Goal: Use online tool/utility: Use online tool/utility

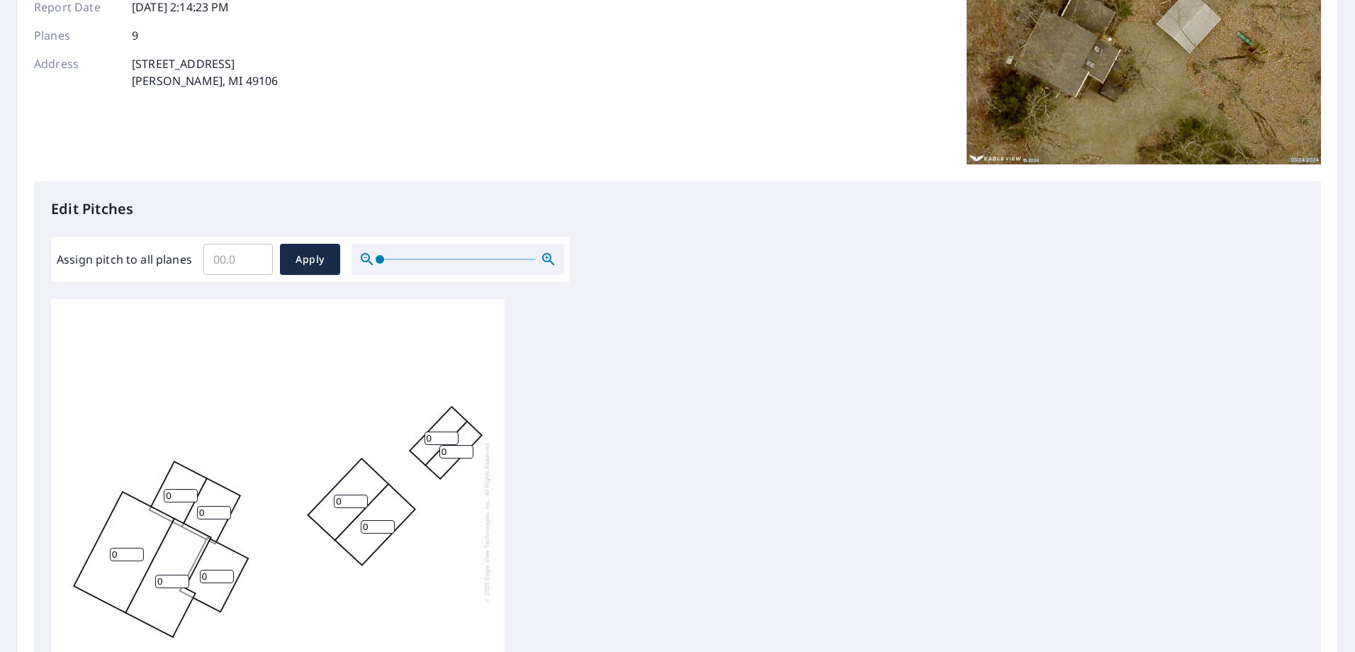
scroll to position [213, 0]
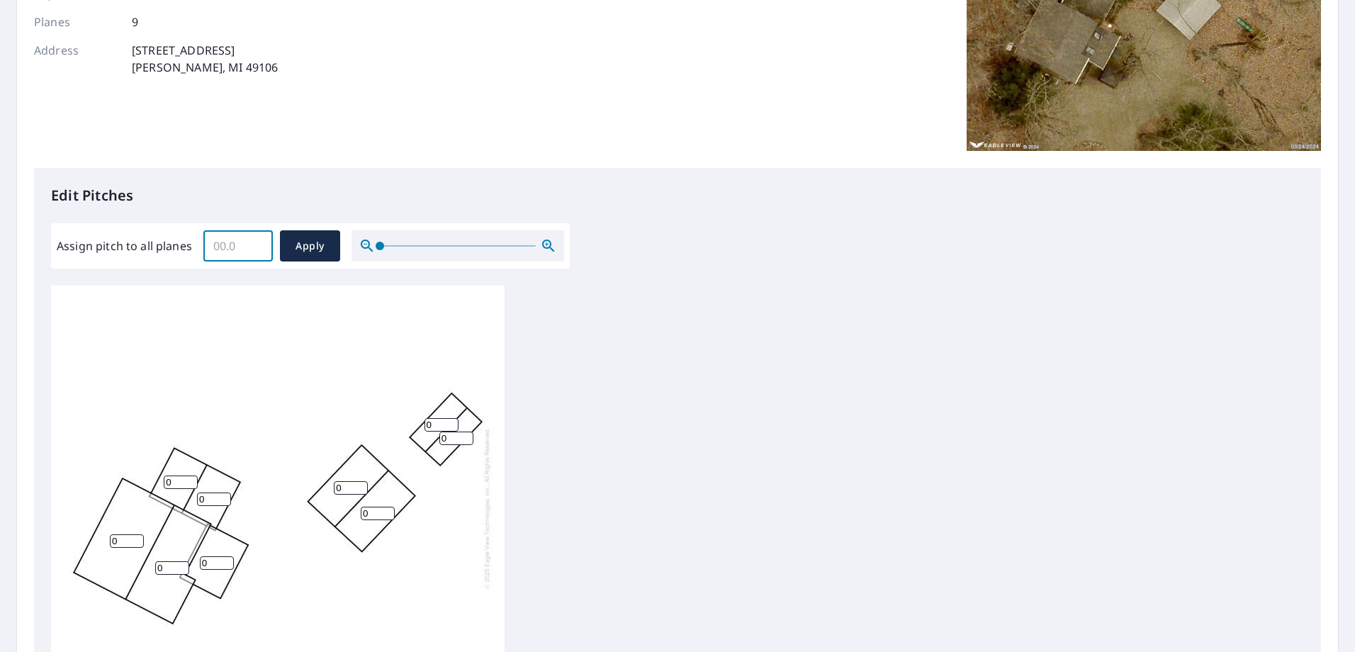
click at [235, 254] on input "Assign pitch to all planes" at bounding box center [237, 246] width 69 height 40
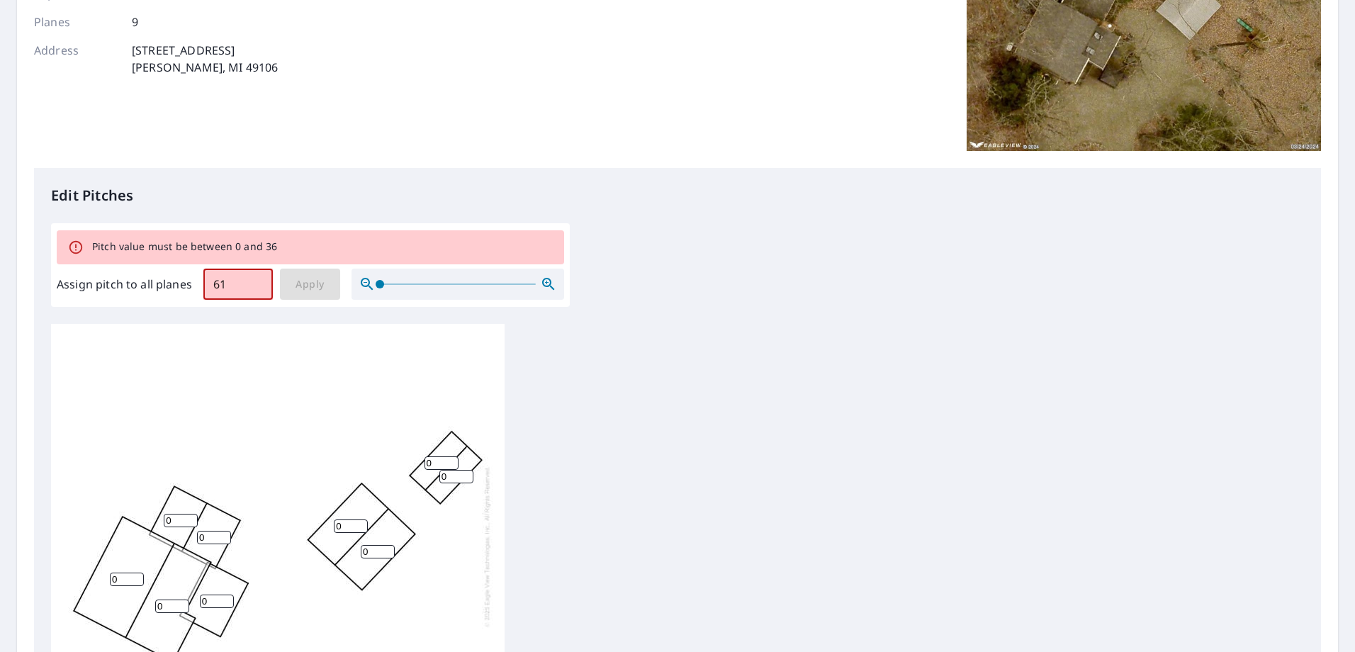
type input "612"
click at [227, 271] on input "612" at bounding box center [237, 284] width 69 height 40
drag, startPoint x: 237, startPoint y: 273, endPoint x: 190, endPoint y: 273, distance: 46.8
click at [190, 273] on div "Assign pitch to all planes 612 ​ Apply" at bounding box center [310, 284] width 507 height 31
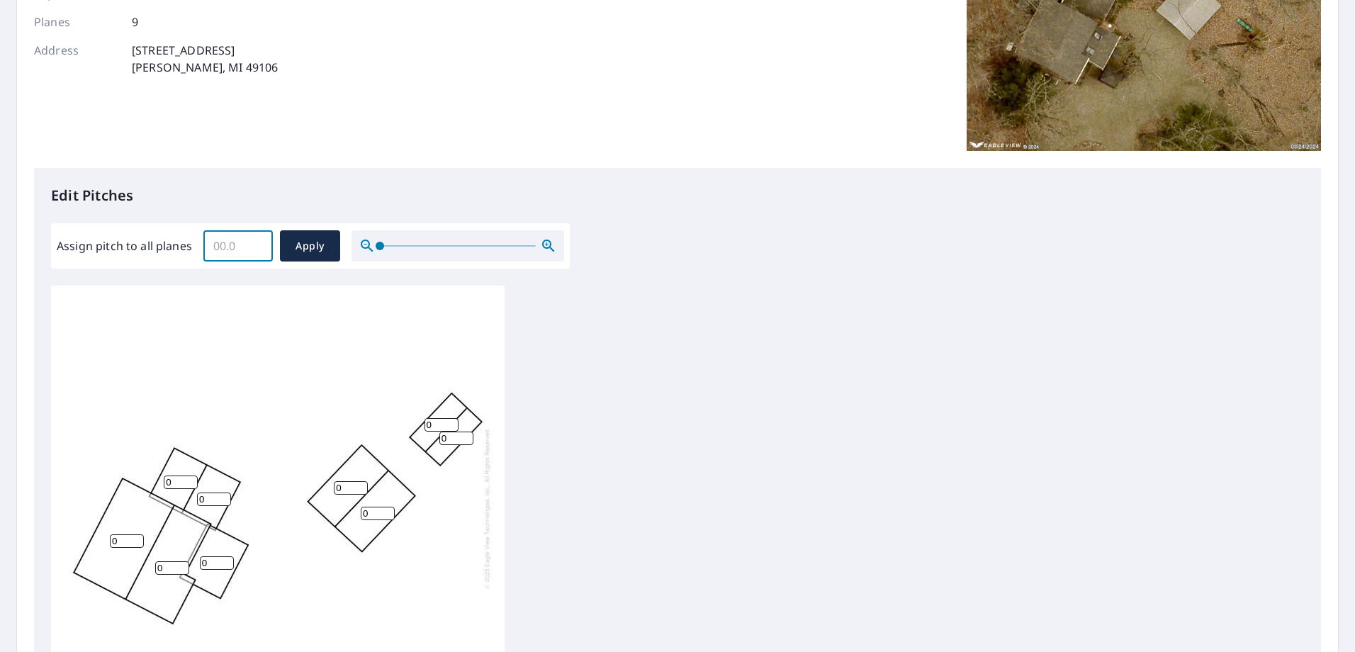
click at [173, 479] on input "0" at bounding box center [181, 481] width 34 height 13
click at [166, 482] on input "0" at bounding box center [181, 481] width 34 height 13
type input "6"
click at [145, 534] on div "0 0 0 0 0 0 6 0 0" at bounding box center [277, 508] width 453 height 445
drag, startPoint x: 130, startPoint y: 533, endPoint x: 51, endPoint y: 526, distance: 79.0
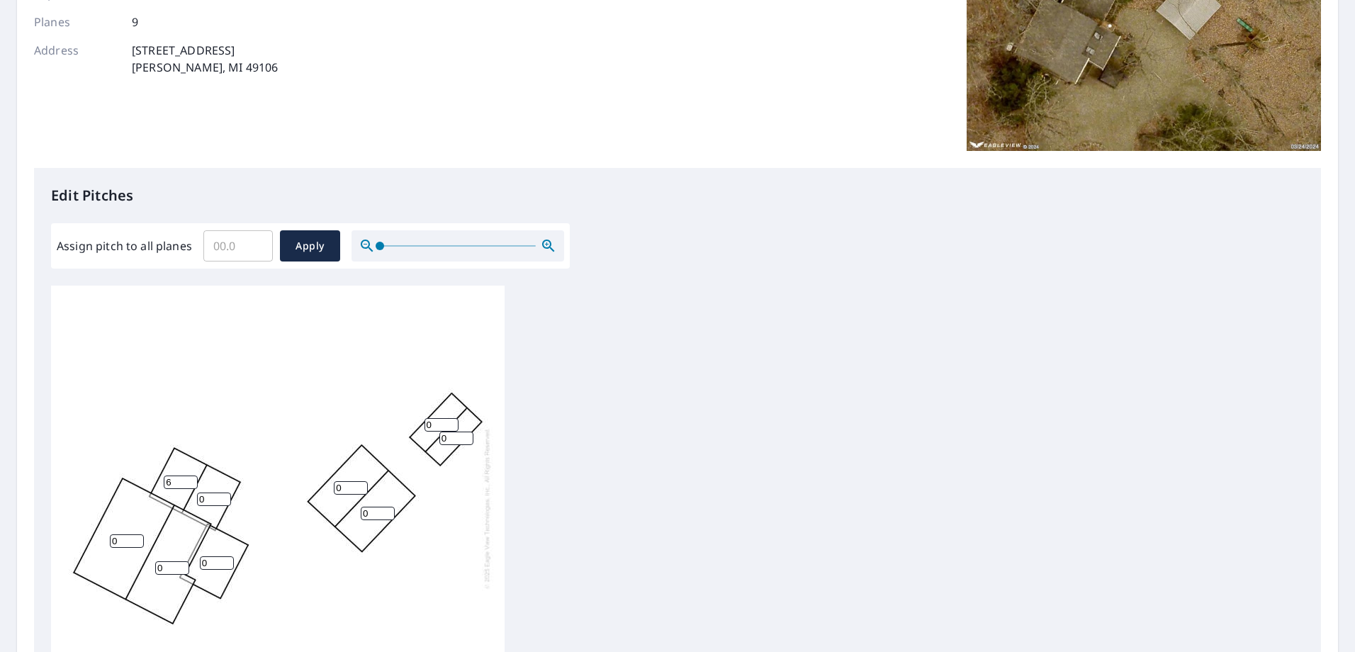
click at [52, 526] on div "0 0 0 0 0 0 6 0 0" at bounding box center [277, 508] width 453 height 445
drag, startPoint x: 125, startPoint y: 538, endPoint x: 101, endPoint y: 540, distance: 23.4
click at [101, 540] on div "0 0 0 0 0 0 6 0 0" at bounding box center [277, 508] width 453 height 445
type input "6"
click at [158, 565] on input "0" at bounding box center [172, 567] width 34 height 13
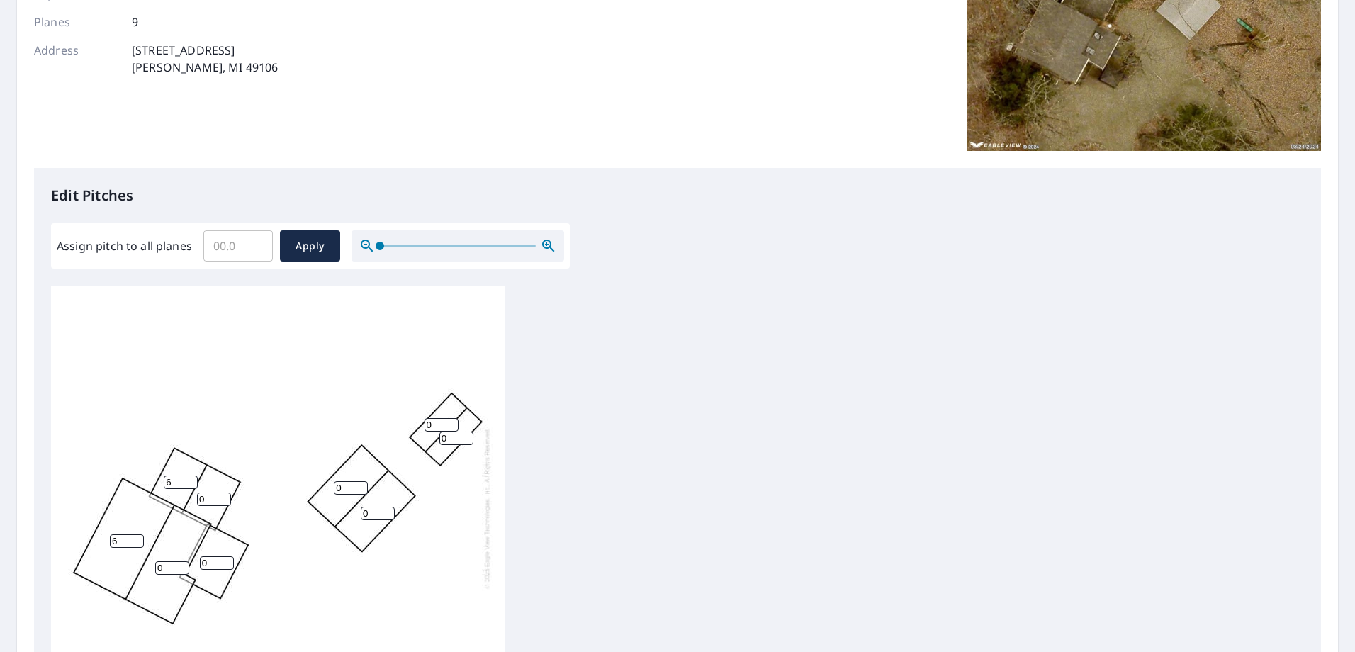
click at [162, 566] on input "0" at bounding box center [172, 567] width 34 height 13
click at [159, 568] on input "06" at bounding box center [172, 567] width 34 height 13
drag, startPoint x: 164, startPoint y: 568, endPoint x: 152, endPoint y: 567, distance: 11.4
click at [152, 567] on div "6 06 0 0 0 0 6 0 0" at bounding box center [277, 508] width 453 height 445
type input "6"
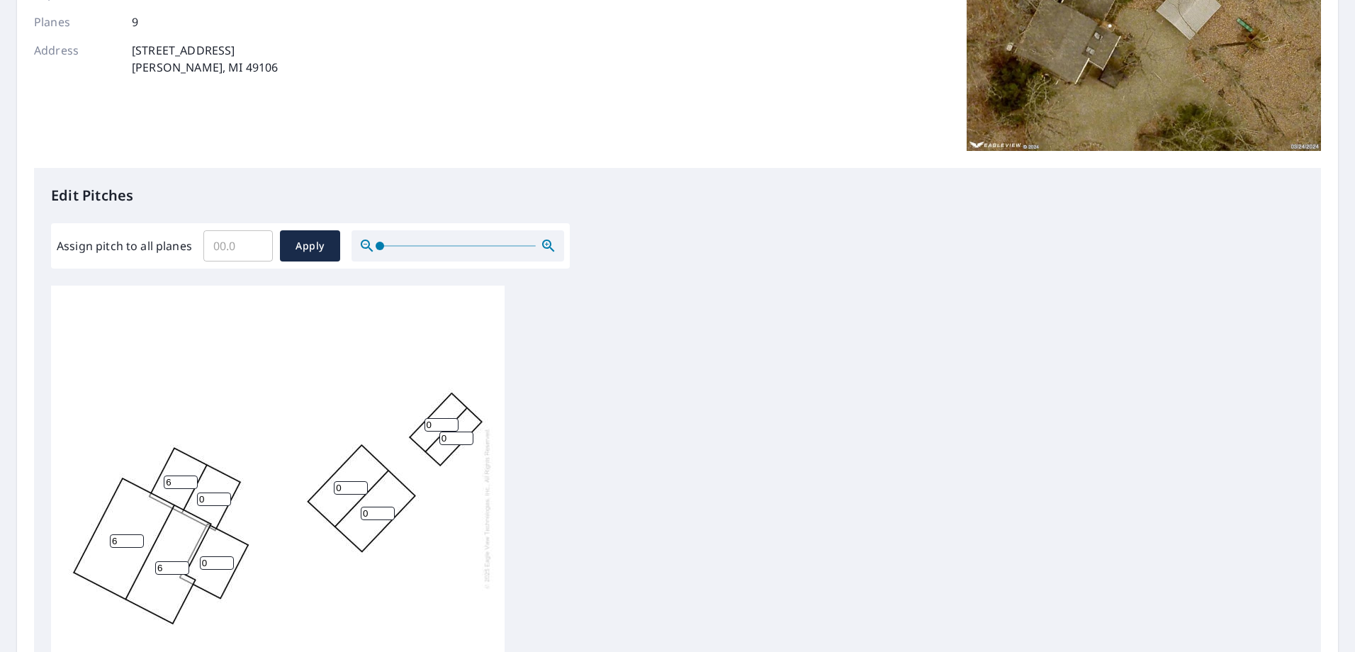
click at [207, 558] on input "0" at bounding box center [217, 562] width 34 height 13
drag, startPoint x: 207, startPoint y: 558, endPoint x: 198, endPoint y: 561, distance: 9.6
click at [198, 561] on div "6 6 0 0 0 0 6 0 0" at bounding box center [277, 508] width 453 height 445
type input "6"
click at [204, 500] on input "0" at bounding box center [214, 498] width 34 height 13
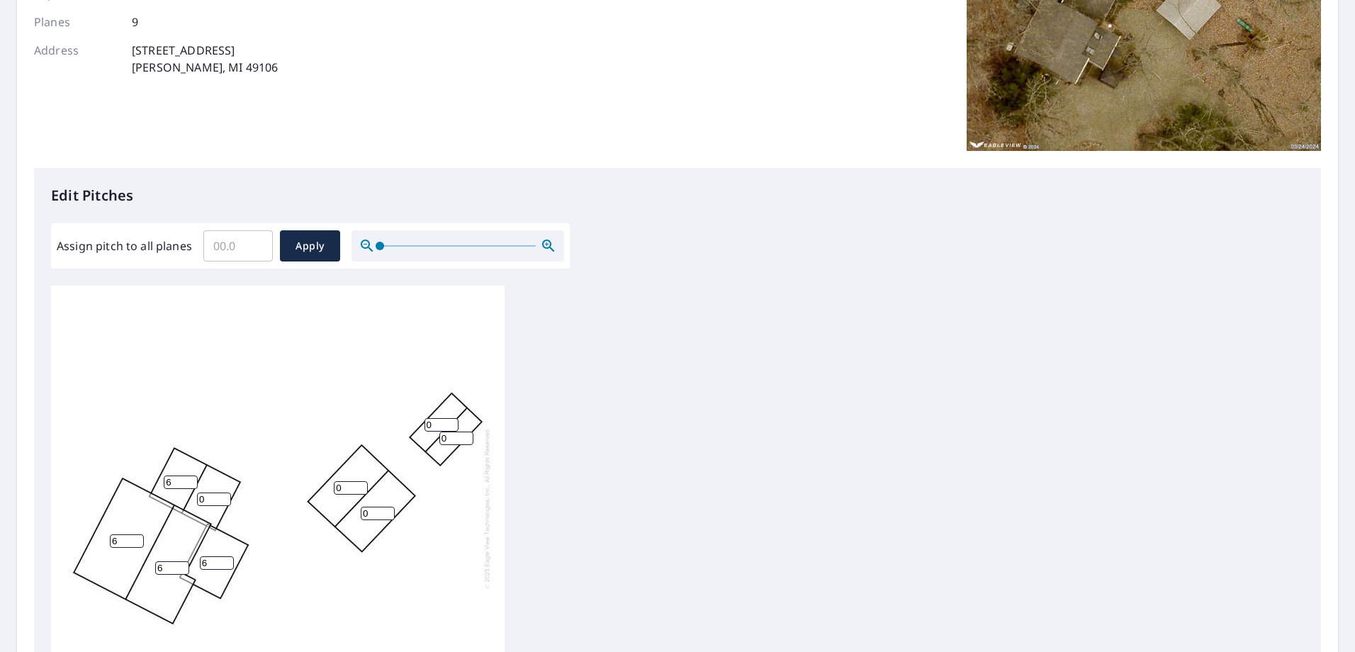
click at [204, 500] on input "0" at bounding box center [214, 498] width 34 height 13
type input "6"
click at [316, 239] on span "Apply" at bounding box center [310, 246] width 38 height 18
click at [225, 254] on input "Assign pitch to all planes" at bounding box center [237, 246] width 69 height 40
type input "6"
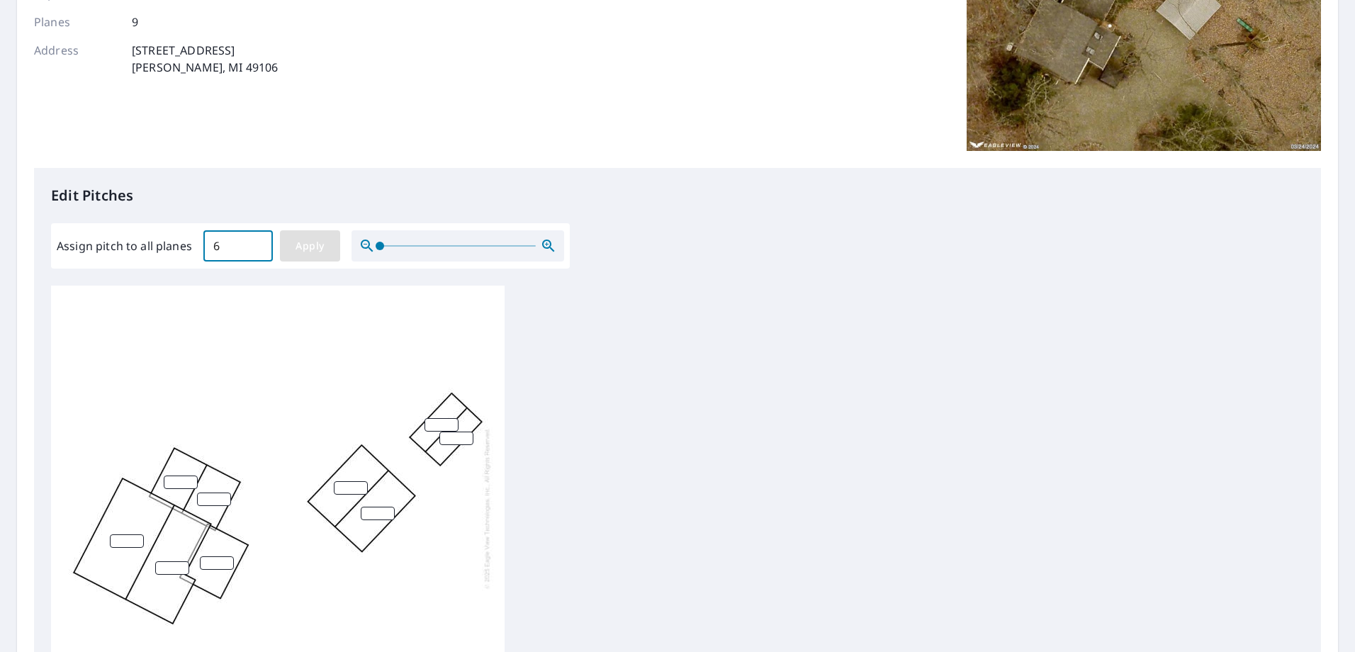
click at [303, 249] on span "Apply" at bounding box center [310, 246] width 38 height 18
type input "6"
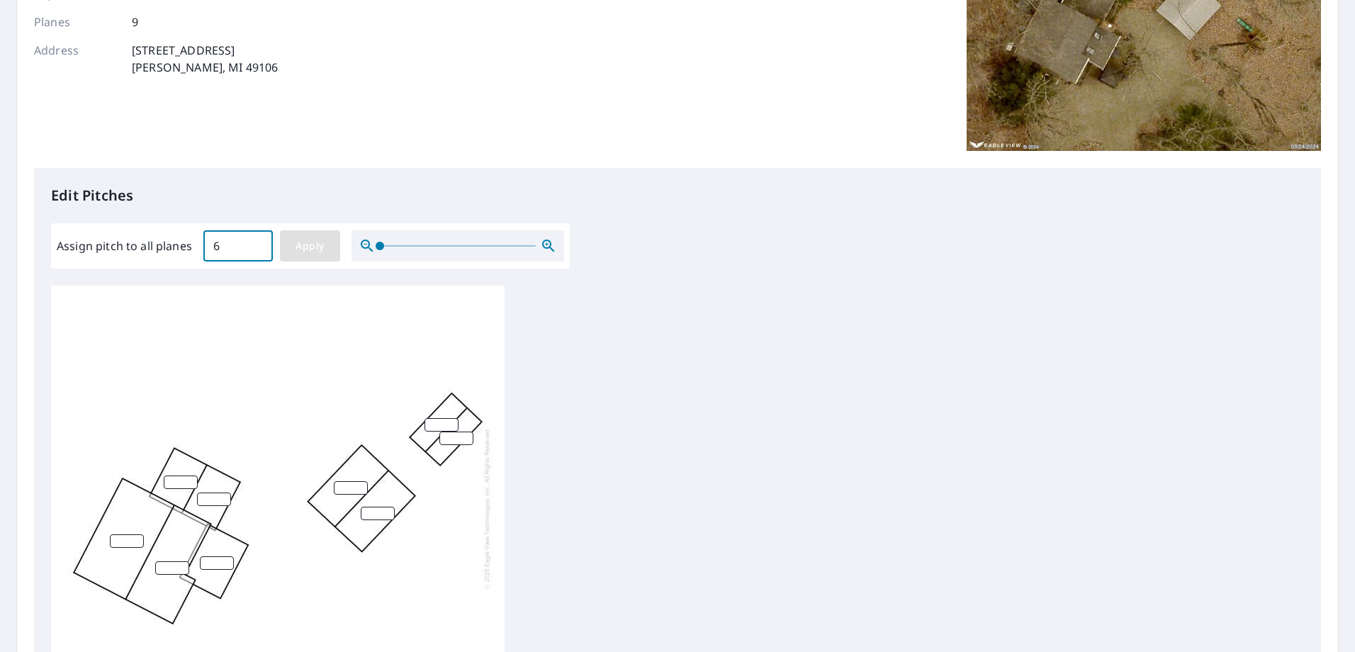
type input "6"
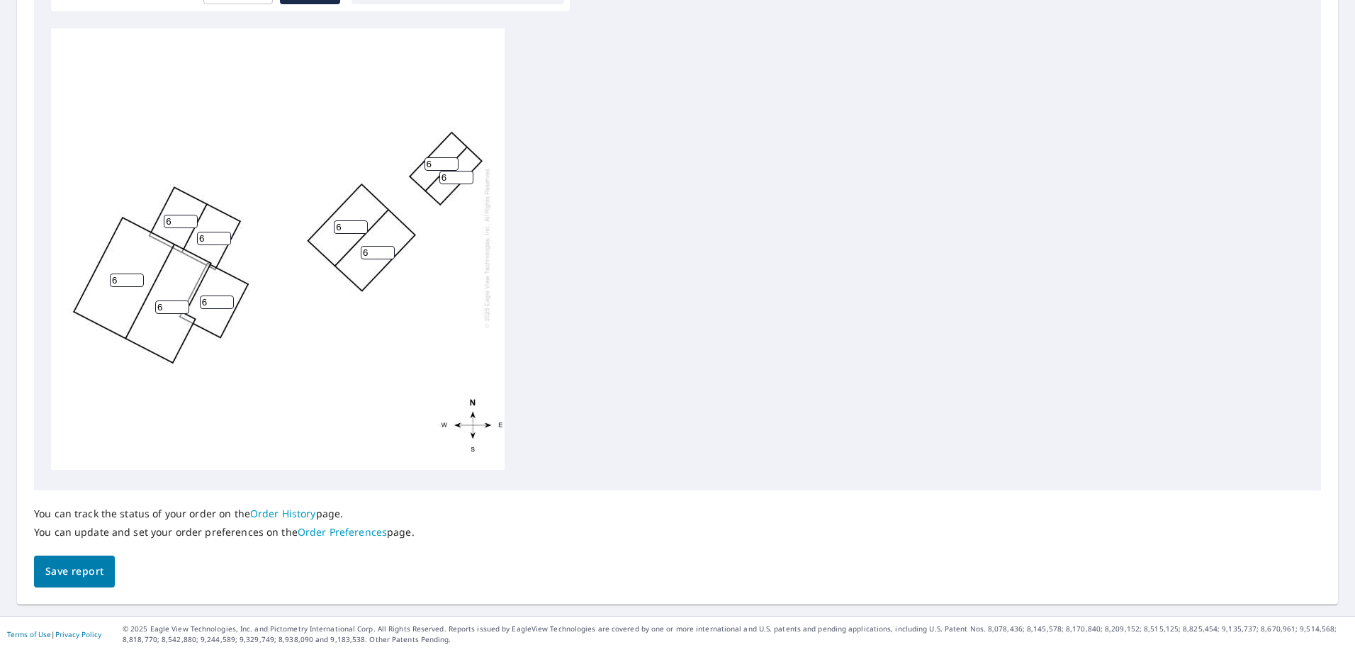
scroll to position [14, 0]
click at [89, 563] on span "Save report" at bounding box center [74, 572] width 58 height 18
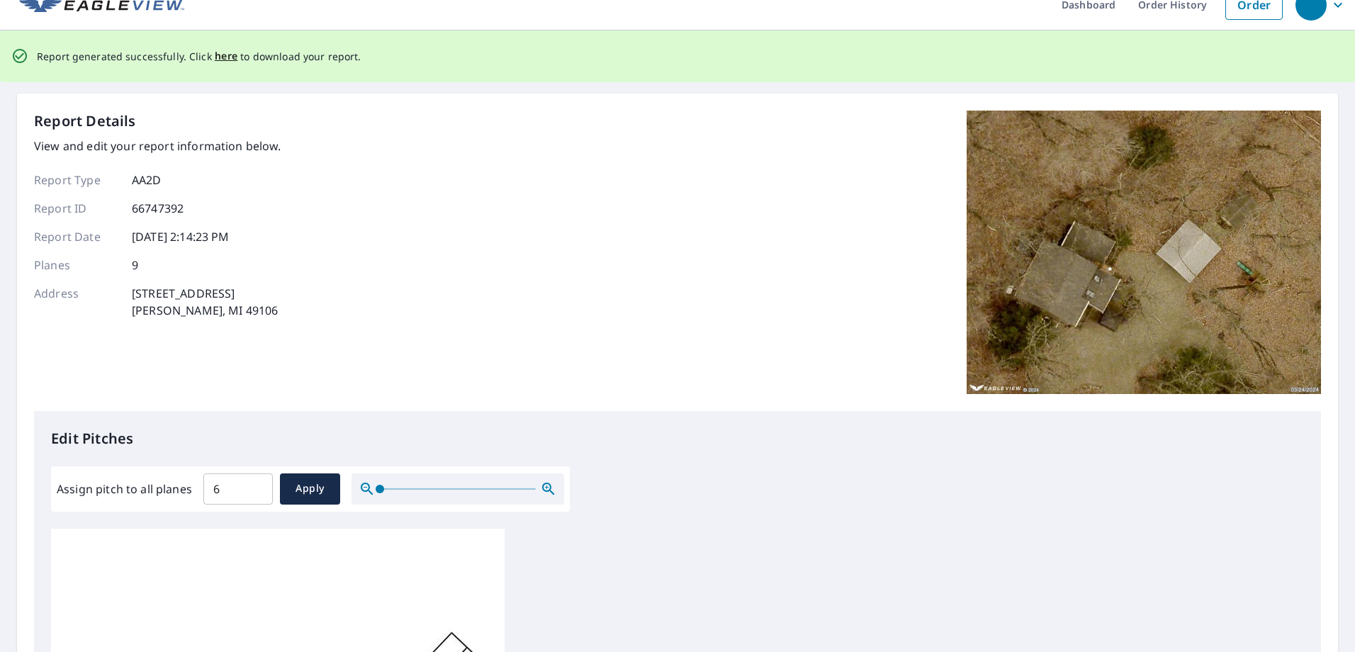
scroll to position [0, 0]
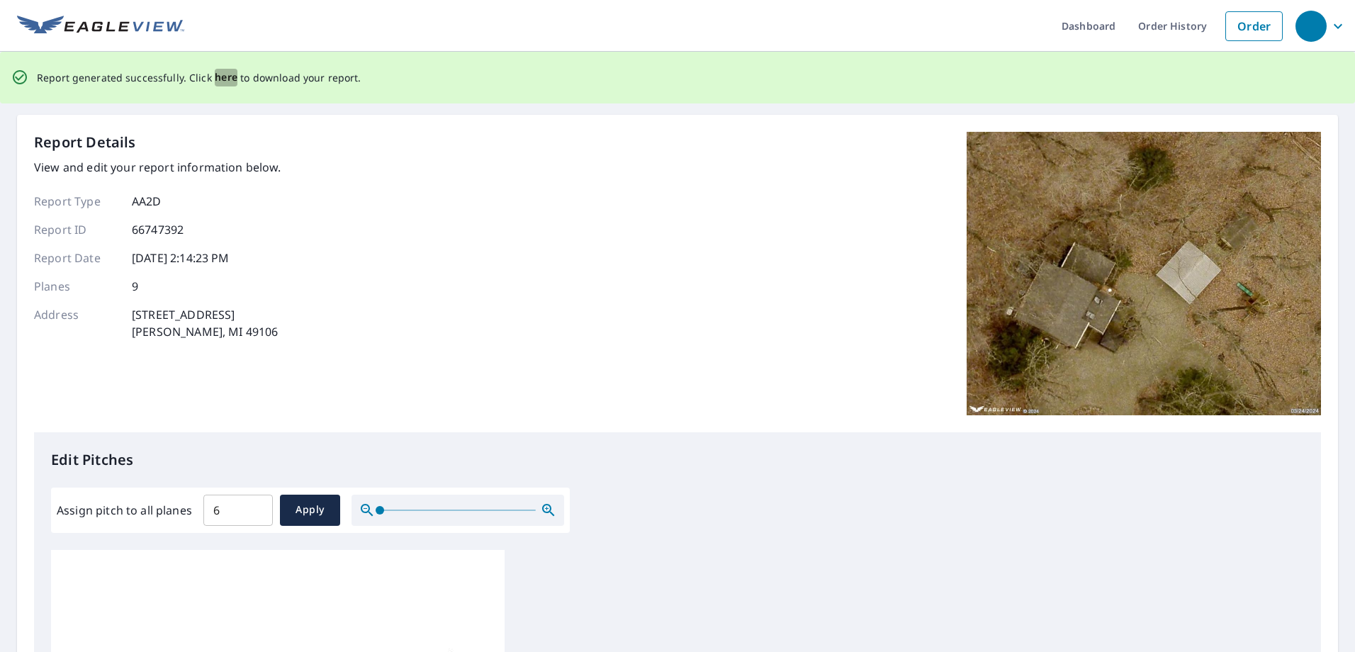
click at [215, 77] on span "here" at bounding box center [226, 78] width 23 height 18
